Goal: Task Accomplishment & Management: Complete application form

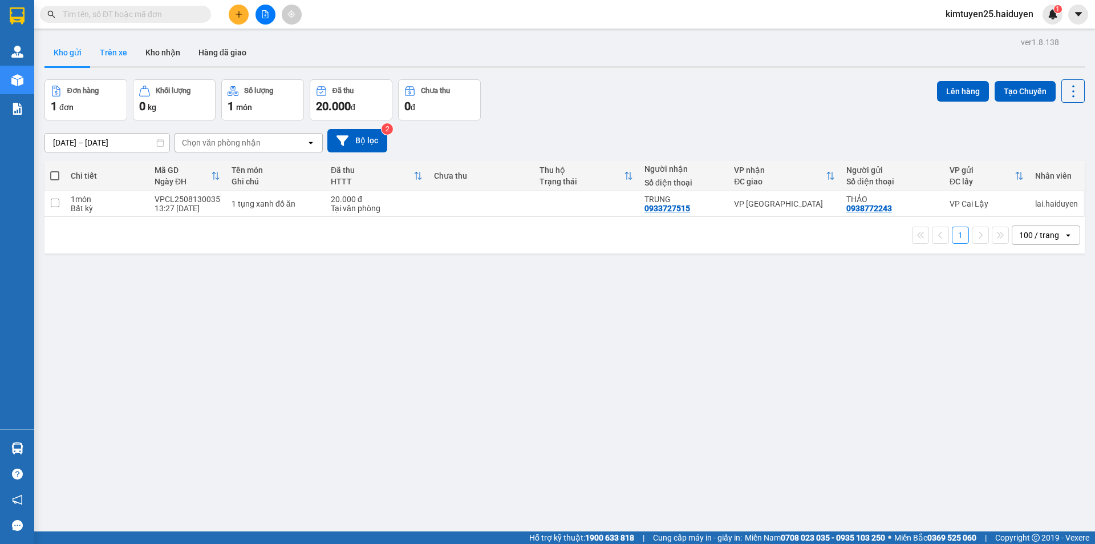
click at [123, 58] on button "Trên xe" at bounding box center [114, 52] width 46 height 27
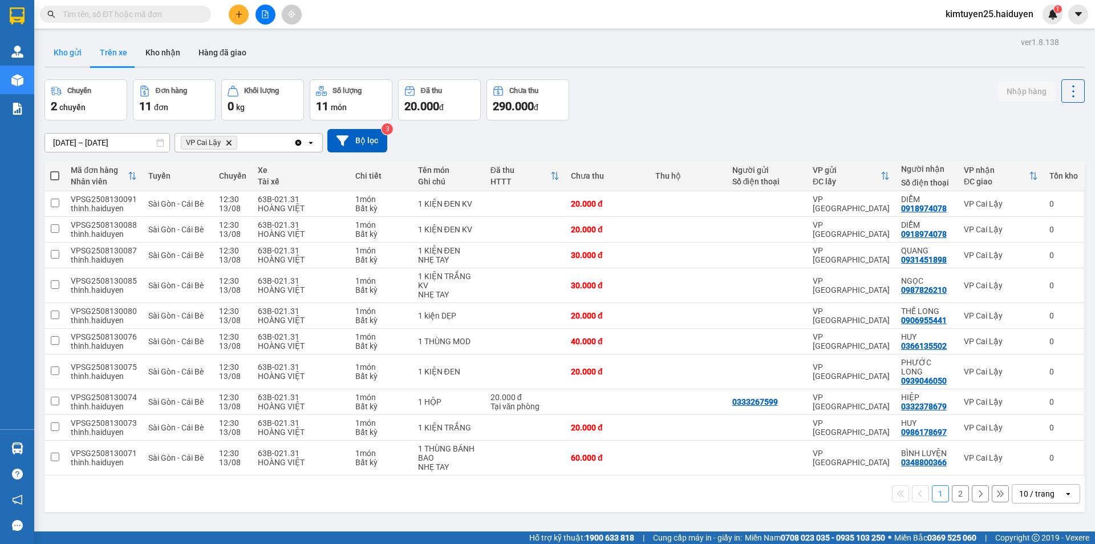
click at [75, 52] on button "Kho gửi" at bounding box center [67, 52] width 46 height 27
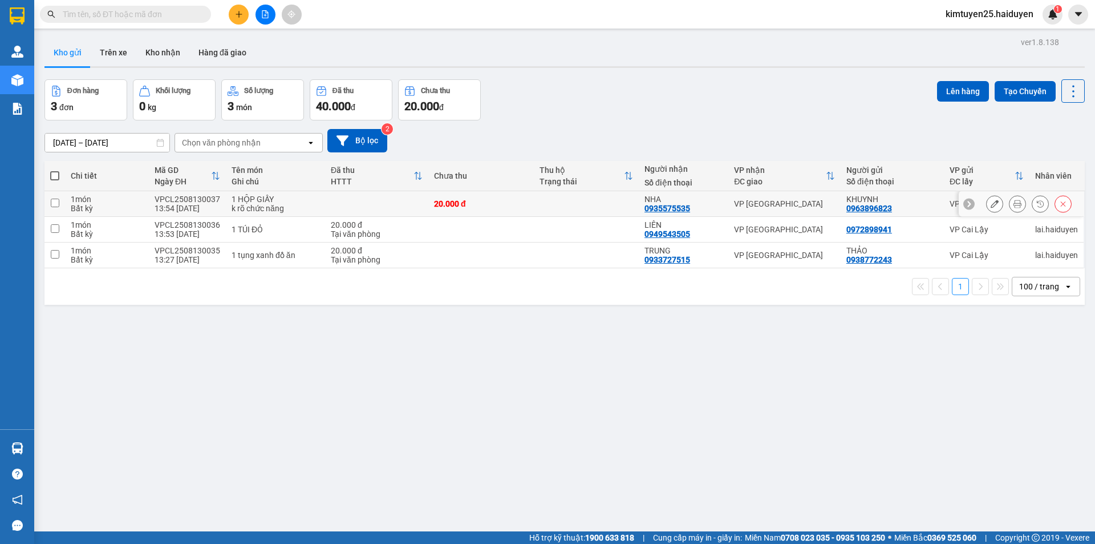
click at [508, 201] on div "20.000 đ" at bounding box center [481, 203] width 94 height 9
checkbox input "true"
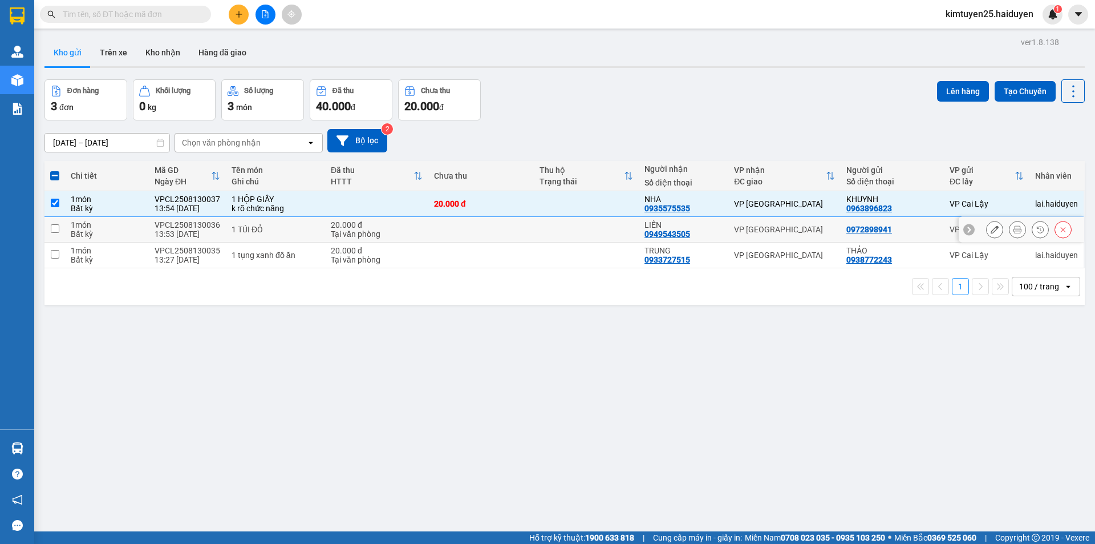
click at [491, 227] on td at bounding box center [480, 230] width 105 height 26
checkbox input "true"
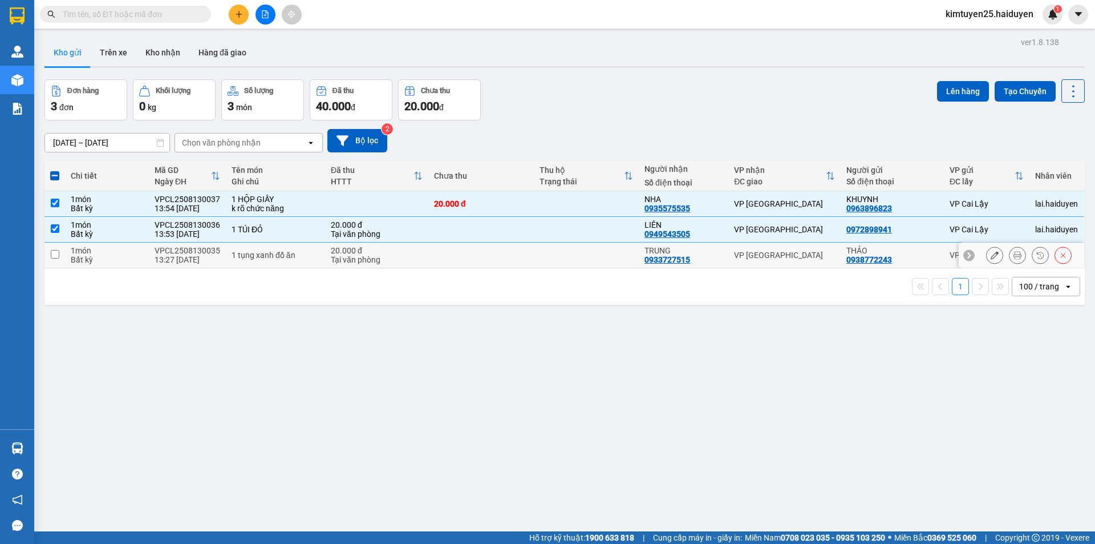
click at [497, 256] on td at bounding box center [480, 255] width 105 height 26
checkbox input "true"
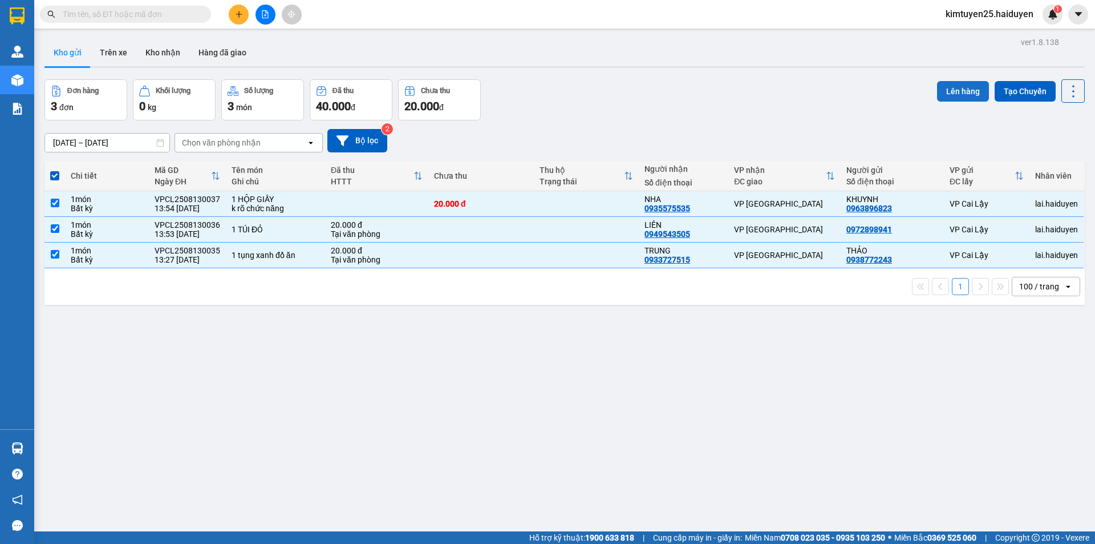
click at [948, 82] on button "Lên hàng" at bounding box center [963, 91] width 52 height 21
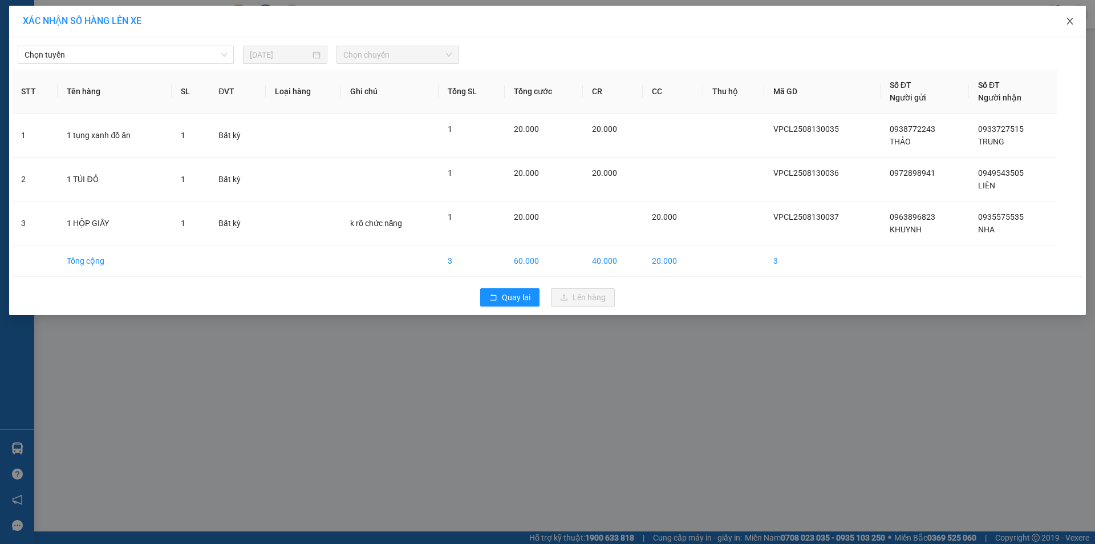
click at [1070, 19] on icon "close" at bounding box center [1070, 21] width 9 height 9
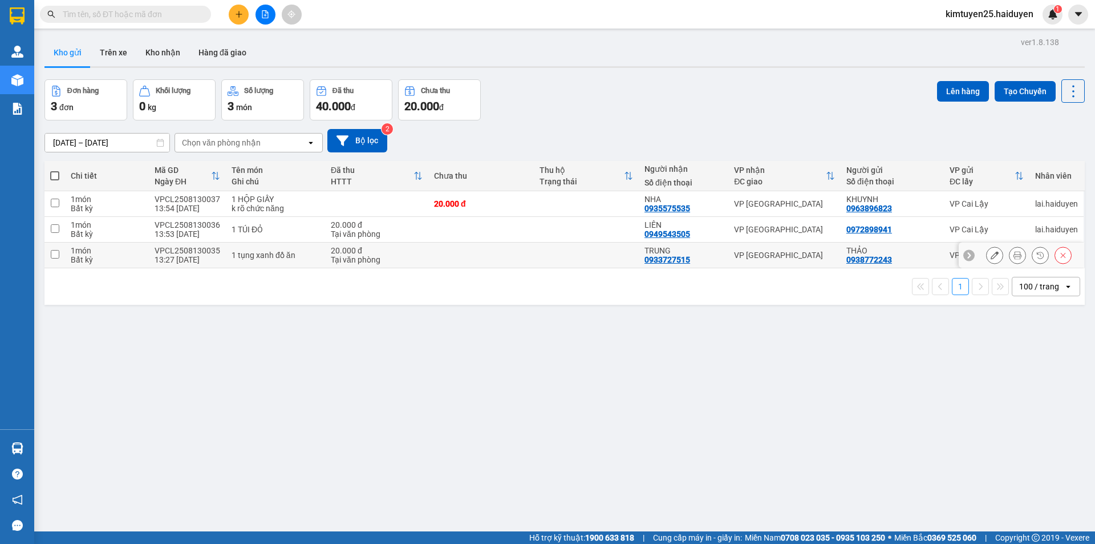
click at [534, 246] on td at bounding box center [586, 255] width 105 height 26
checkbox input "true"
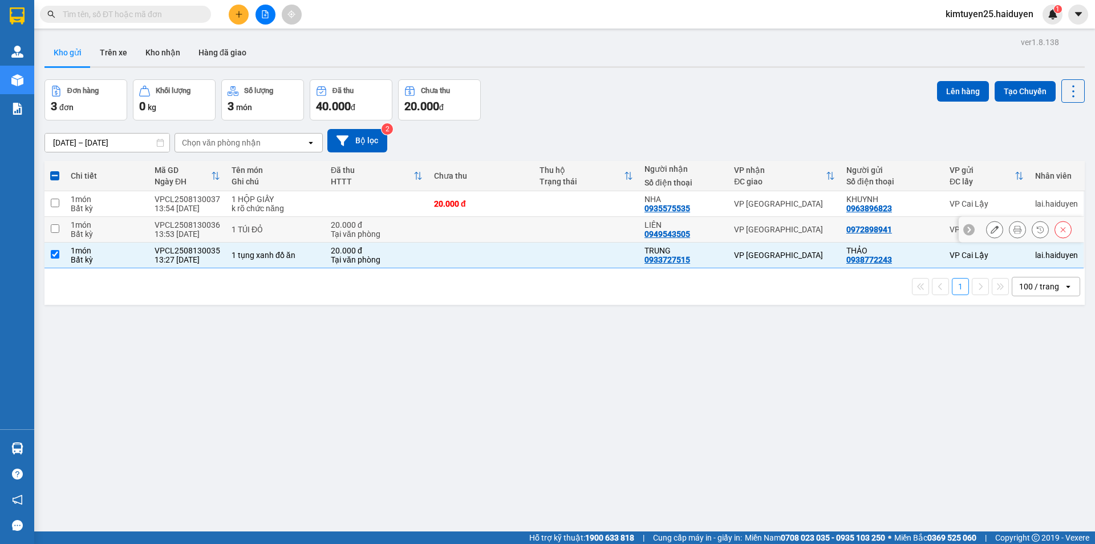
click at [544, 222] on td at bounding box center [586, 230] width 105 height 26
checkbox input "true"
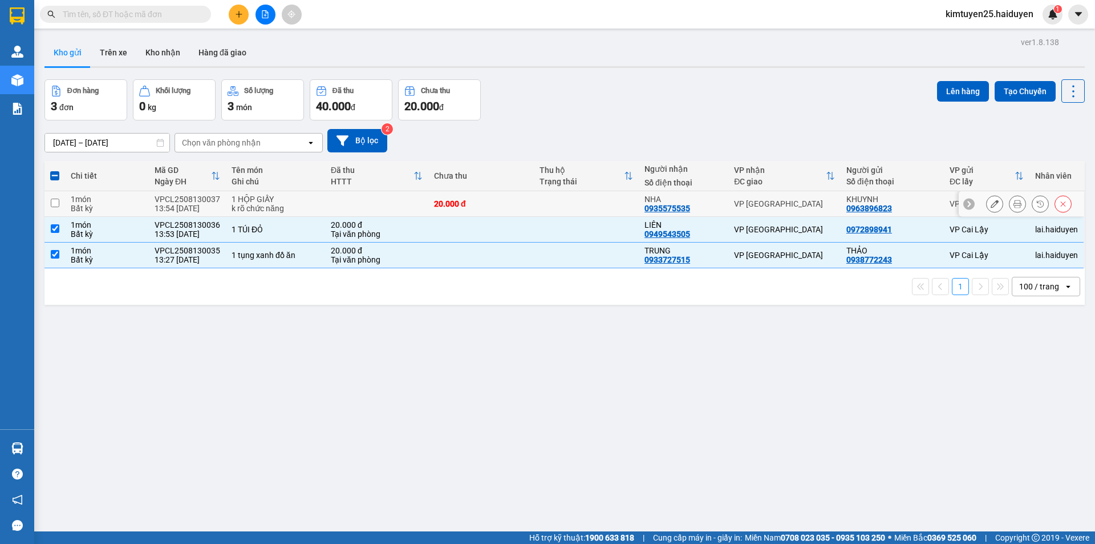
drag, startPoint x: 548, startPoint y: 200, endPoint x: 771, endPoint y: 167, distance: 226.1
click at [548, 200] on td at bounding box center [586, 204] width 105 height 26
checkbox input "true"
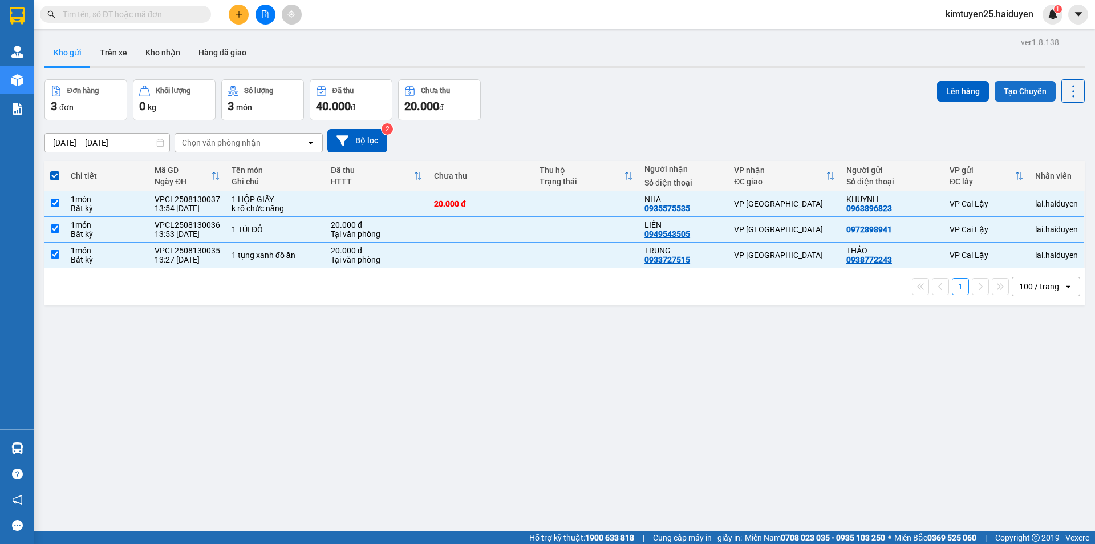
click at [1009, 94] on button "Tạo Chuyến" at bounding box center [1025, 91] width 61 height 21
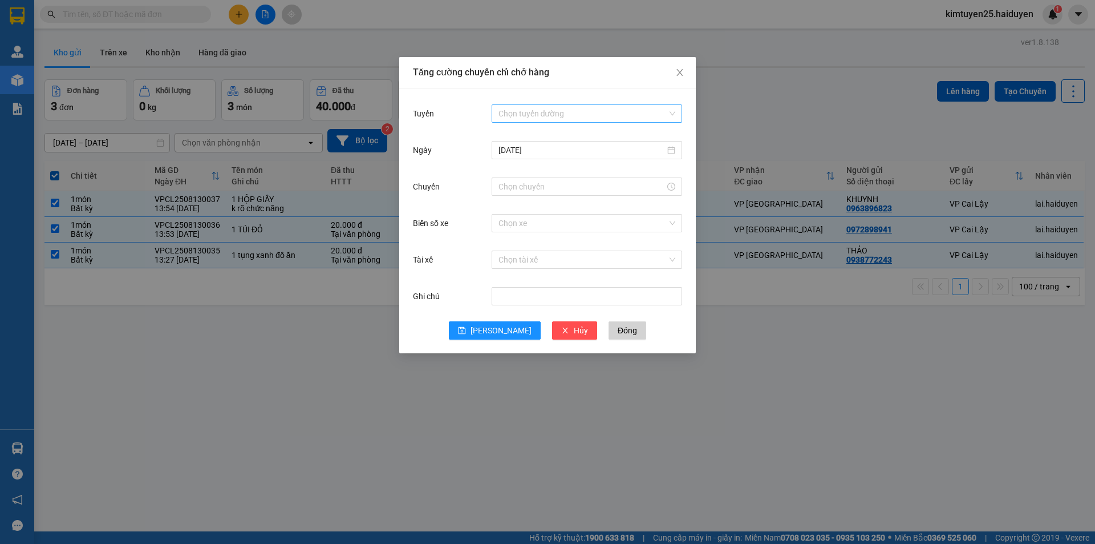
click at [560, 115] on input "Tuyến" at bounding box center [583, 113] width 169 height 17
click at [540, 157] on div "Cái Bè - [GEOGRAPHIC_DATA]" at bounding box center [587, 154] width 177 height 13
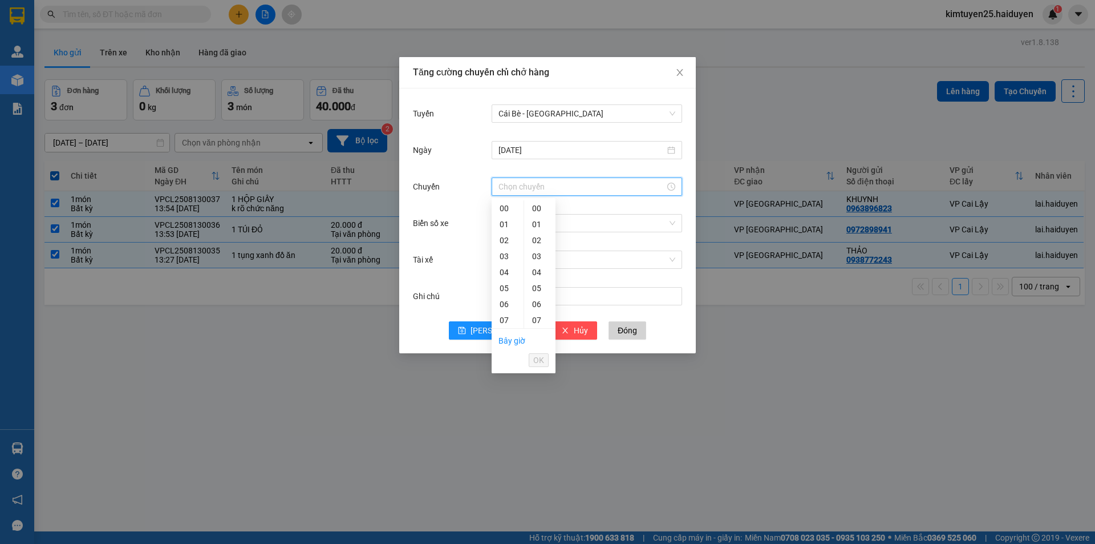
click at [520, 187] on input "Chuyến" at bounding box center [582, 186] width 167 height 13
click at [500, 307] on div "13" at bounding box center [508, 304] width 32 height 16
click at [540, 291] on div "31" at bounding box center [539, 293] width 31 height 16
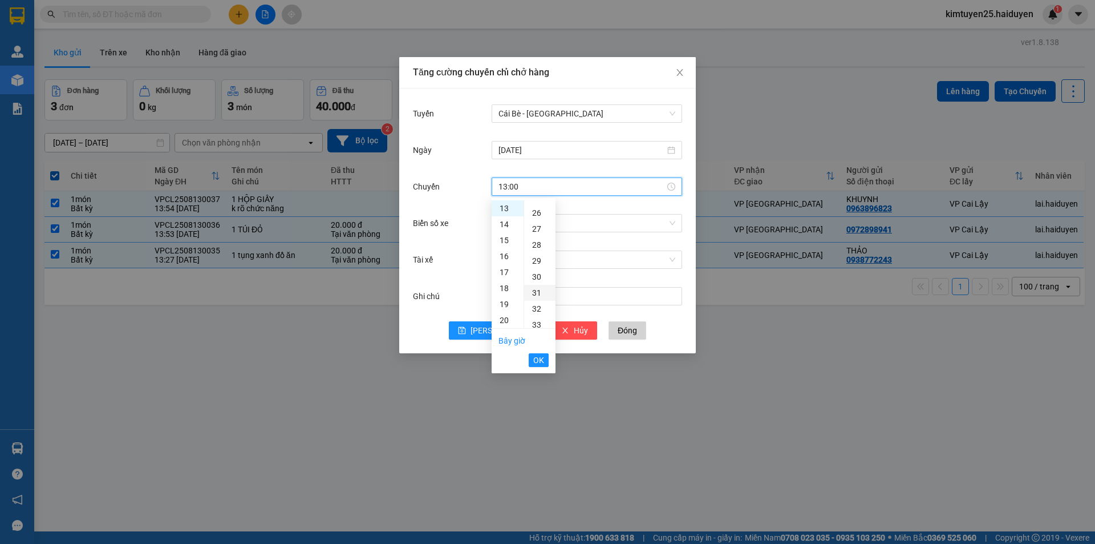
type input "13:31"
click at [541, 358] on span "OK" at bounding box center [538, 360] width 11 height 13
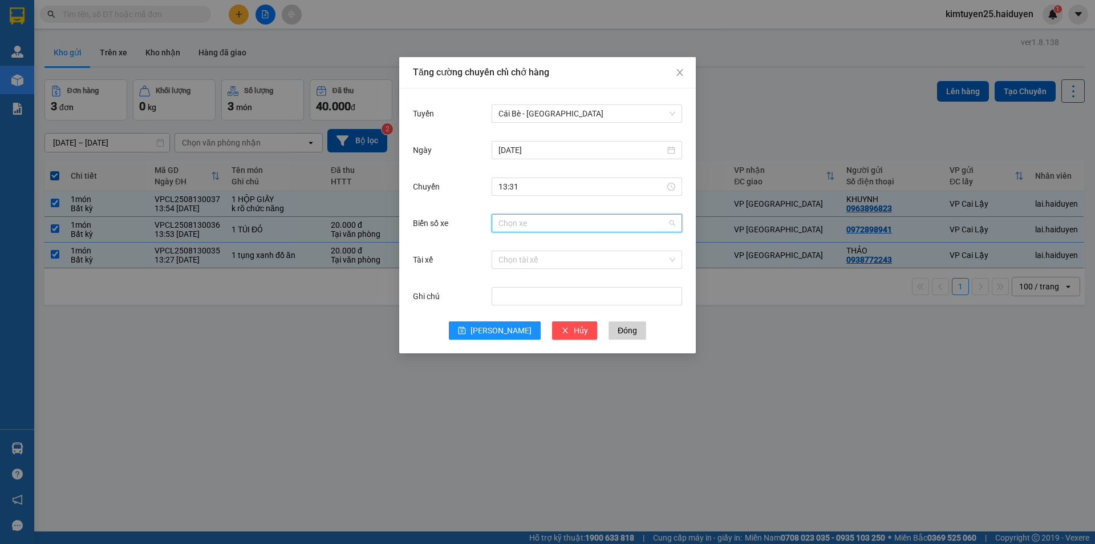
click at [536, 224] on input "Biển số xe" at bounding box center [583, 222] width 169 height 17
type input "7"
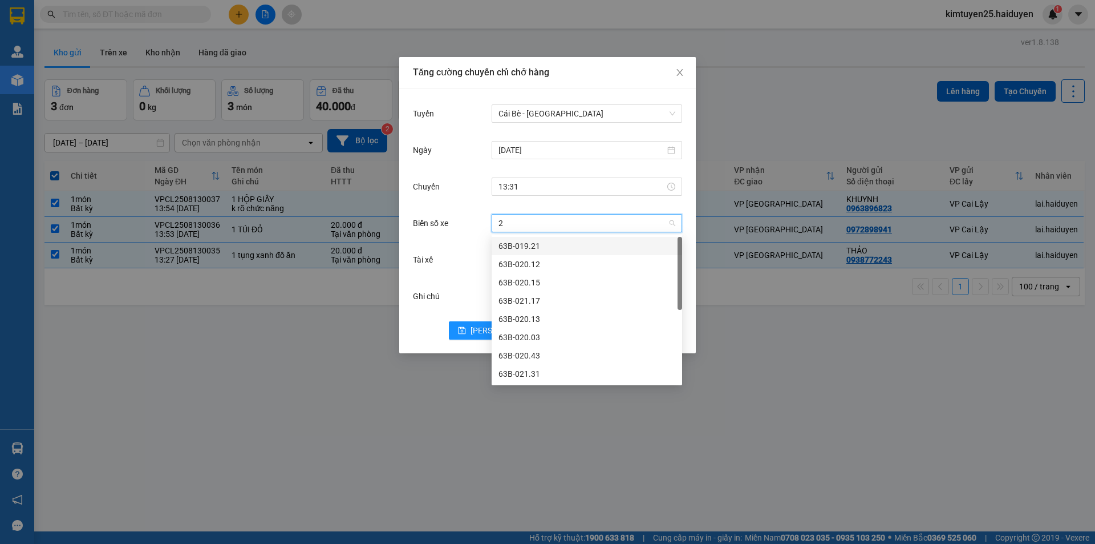
type input "28"
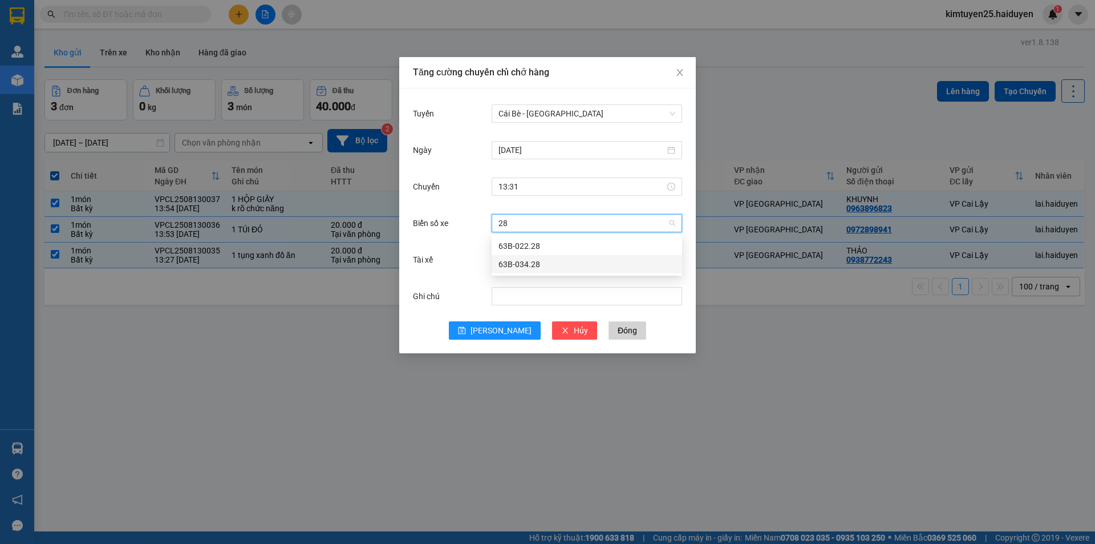
click at [553, 262] on div "63B-034.28" at bounding box center [587, 264] width 177 height 13
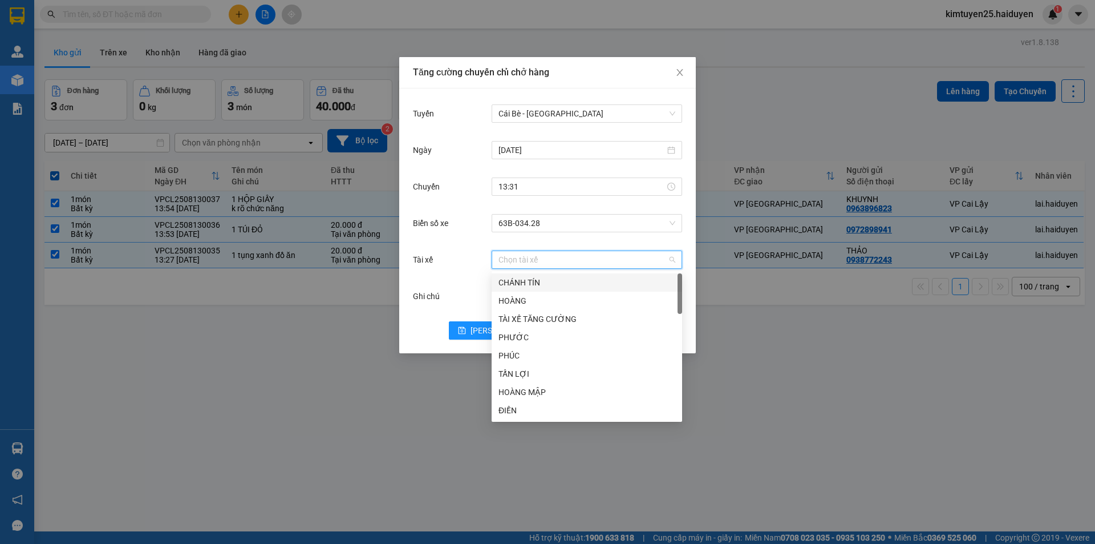
click at [542, 252] on input "Tài xế" at bounding box center [583, 259] width 169 height 17
type input "M"
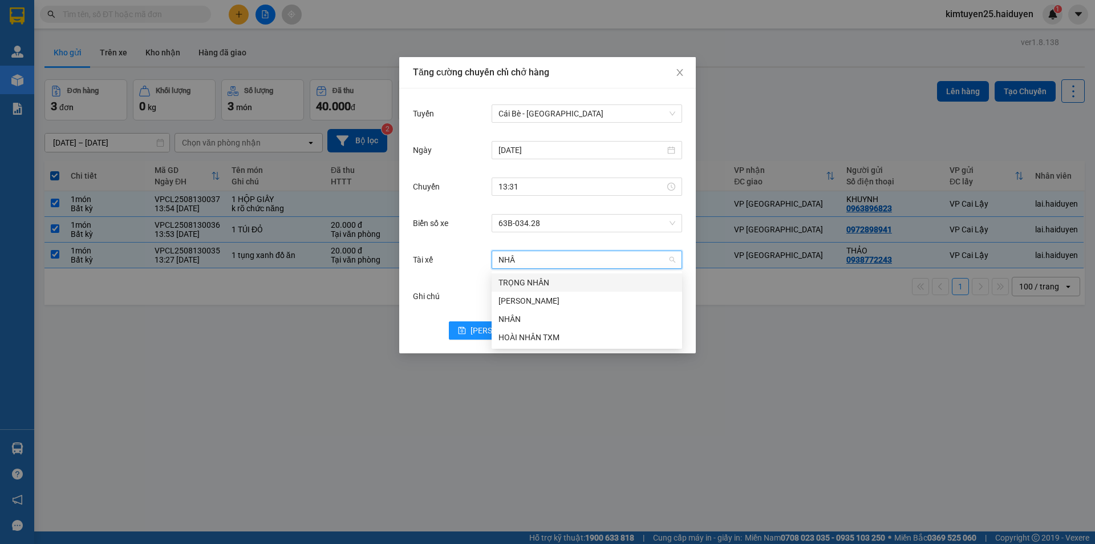
type input "NHÂN"
click at [502, 298] on div "[PERSON_NAME]" at bounding box center [587, 300] width 177 height 13
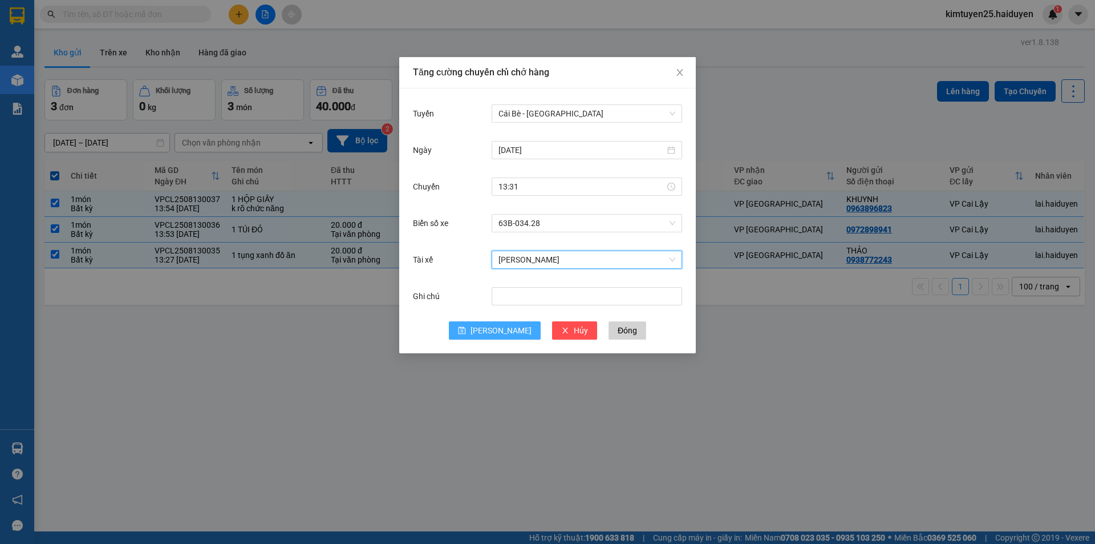
click at [466, 331] on icon "save" at bounding box center [462, 330] width 8 height 8
click at [491, 319] on div "Ghi chú" at bounding box center [547, 303] width 269 height 37
click at [503, 325] on span "[PERSON_NAME]" at bounding box center [501, 330] width 61 height 13
click at [618, 327] on span "Đóng" at bounding box center [627, 330] width 19 height 13
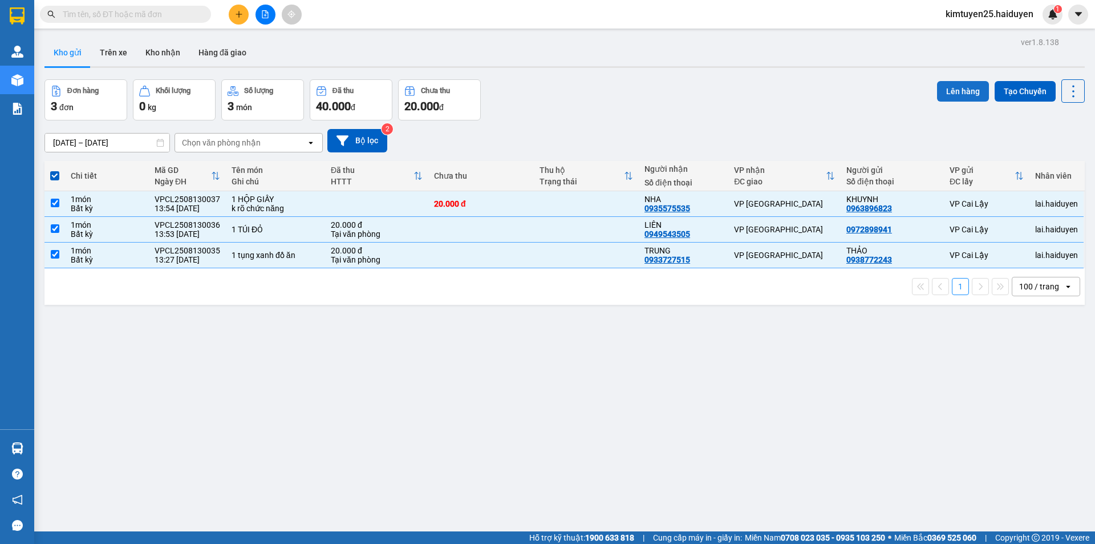
click at [951, 100] on button "Lên hàng" at bounding box center [963, 91] width 52 height 21
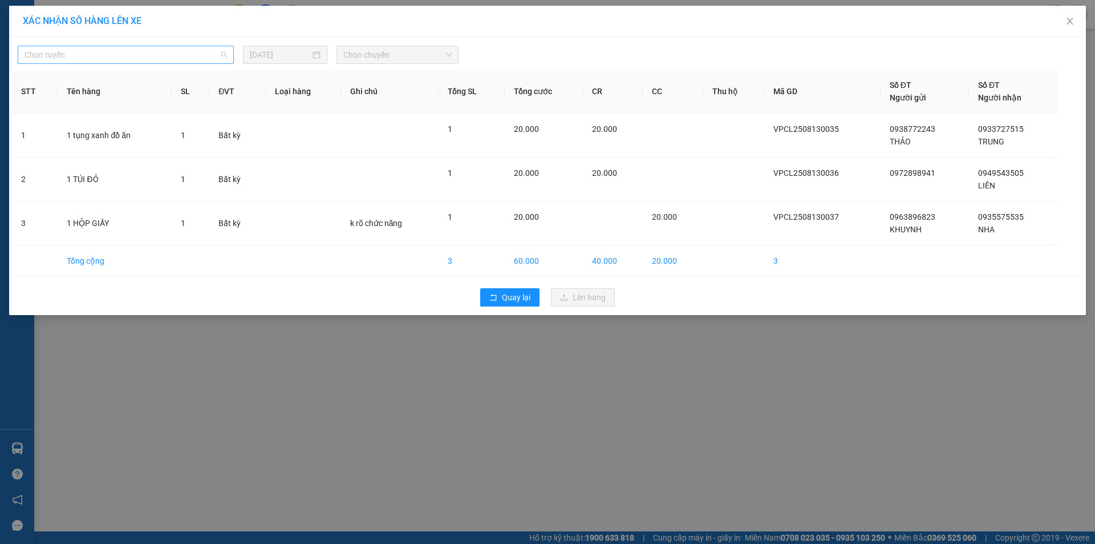
click at [204, 62] on span "Chọn tuyến" at bounding box center [126, 54] width 203 height 17
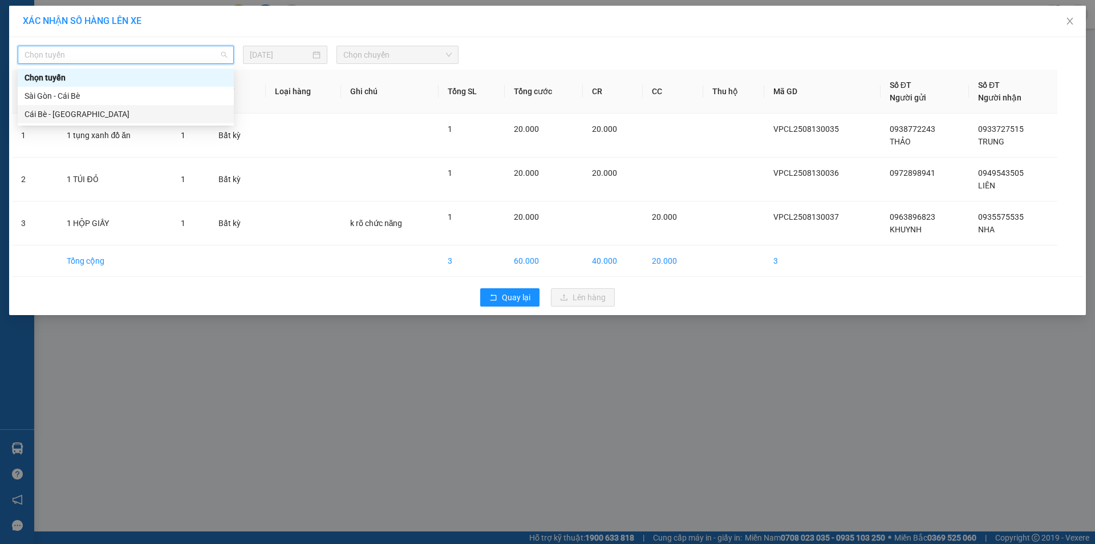
click at [132, 115] on div "Cái Bè - [GEOGRAPHIC_DATA]" at bounding box center [126, 114] width 203 height 13
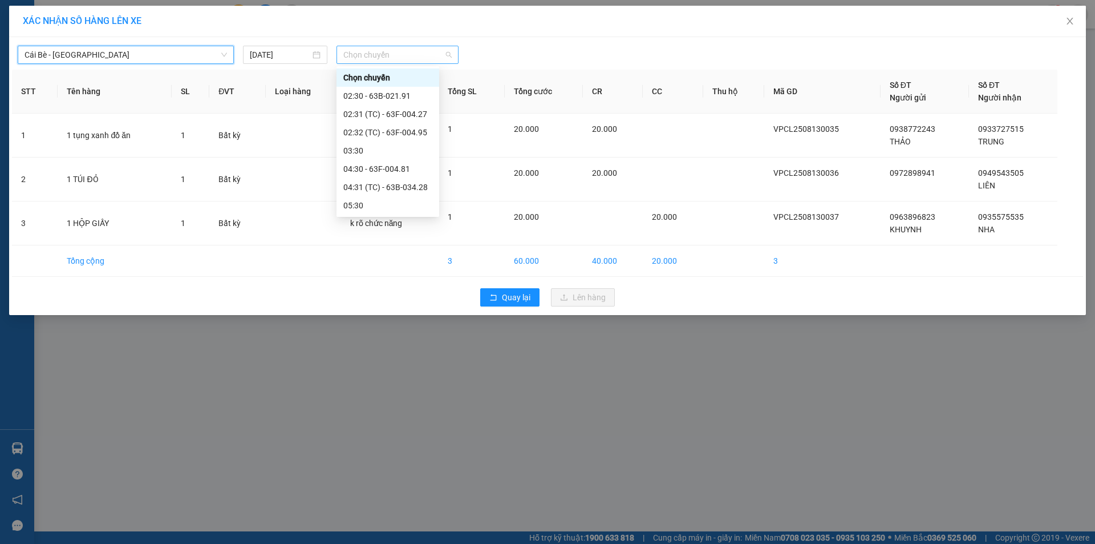
click at [363, 50] on span "Chọn chuyến" at bounding box center [397, 54] width 108 height 17
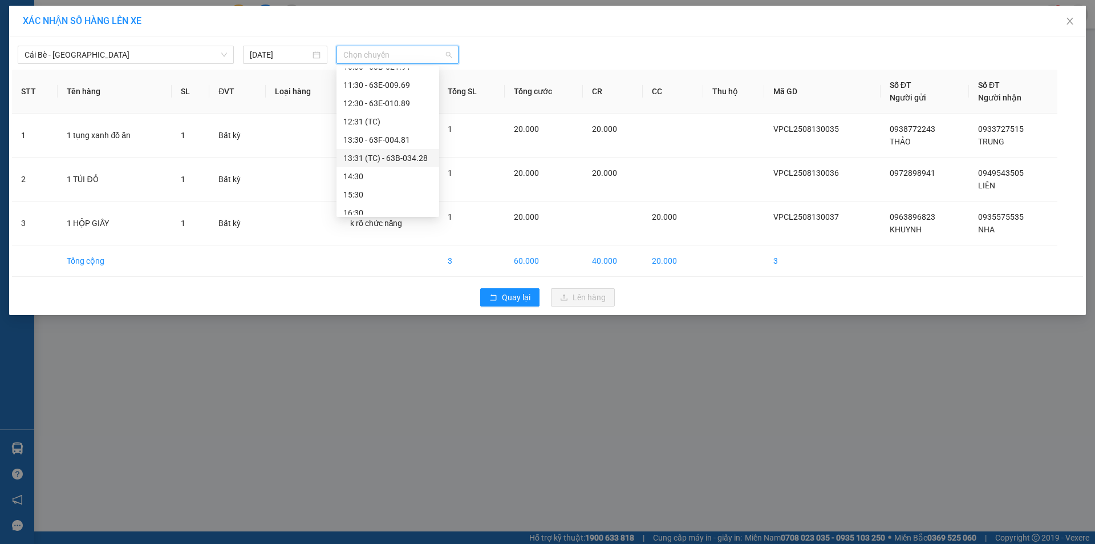
click at [418, 153] on div "13:31 (TC) - 63B-034.28" at bounding box center [387, 158] width 89 height 13
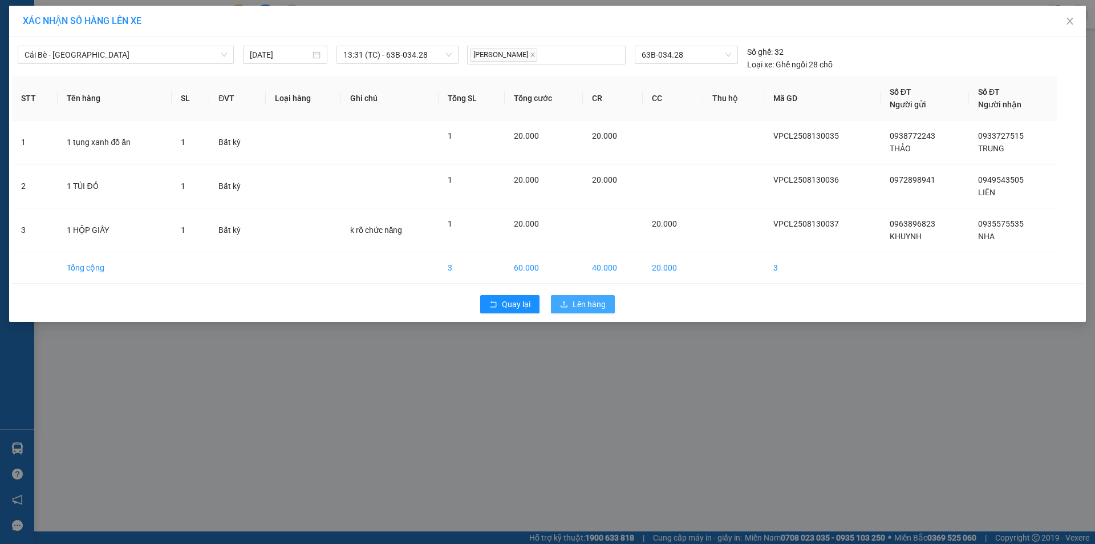
click at [589, 303] on span "Lên hàng" at bounding box center [589, 304] width 33 height 13
